Goal: Task Accomplishment & Management: Use online tool/utility

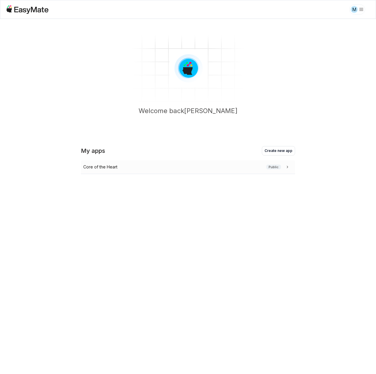
click at [287, 165] on icon at bounding box center [288, 167] width 6 height 6
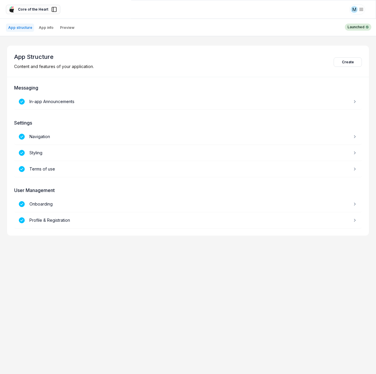
click at [22, 11] on span "Core of the Heart" at bounding box center [33, 9] width 30 height 5
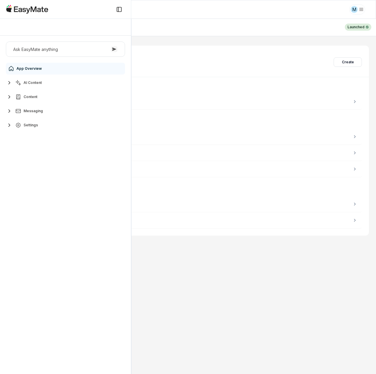
scroll to position [38, 0]
click at [31, 81] on span "AI Content" at bounding box center [33, 82] width 18 height 5
click at [106, 98] on link "Agents 2" at bounding box center [69, 97] width 110 height 12
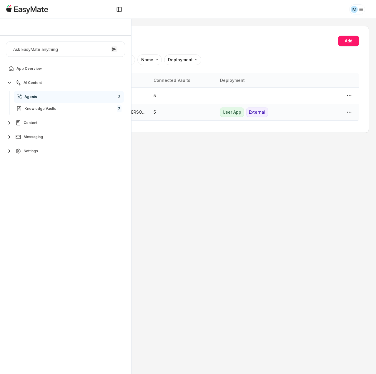
click at [181, 113] on p "5" at bounding box center [183, 112] width 59 height 6
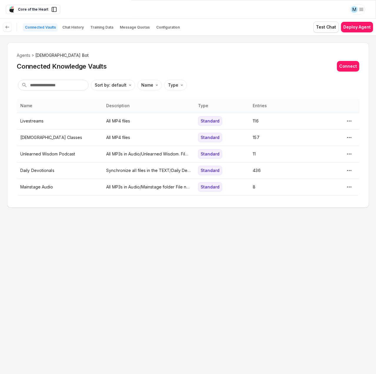
click at [150, 21] on section "Connected Vaults Chat History Training Data Message Quotas Configuration Test C…" at bounding box center [188, 27] width 376 height 16
click at [155, 22] on div "Connected Vaults Chat History Training Data Message Quotas Configuration" at bounding box center [93, 27] width 180 height 11
click at [158, 27] on p "Configuration" at bounding box center [168, 27] width 24 height 5
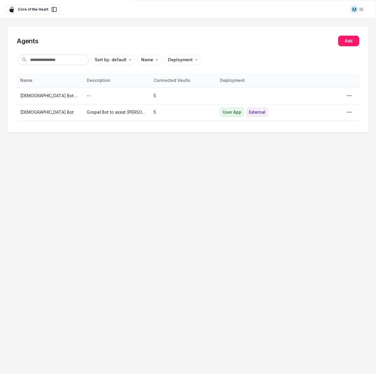
type textarea "*"
